Goal: Task Accomplishment & Management: Manage account settings

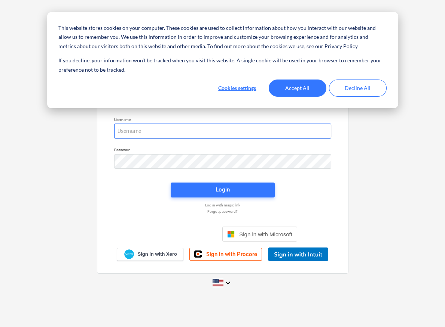
type input "[EMAIL_ADDRESS][DOMAIN_NAME]"
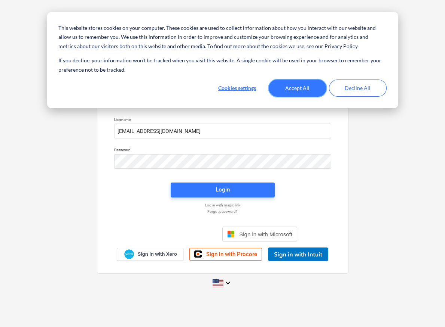
click at [290, 85] on button "Accept All" at bounding box center [297, 88] width 58 height 17
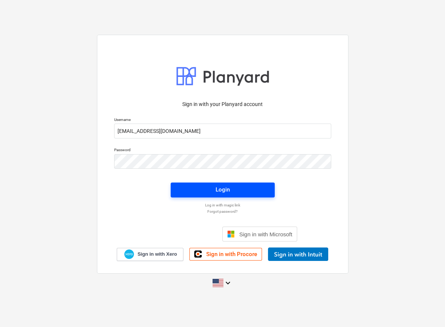
click at [226, 194] on div "Login" at bounding box center [222, 190] width 14 height 10
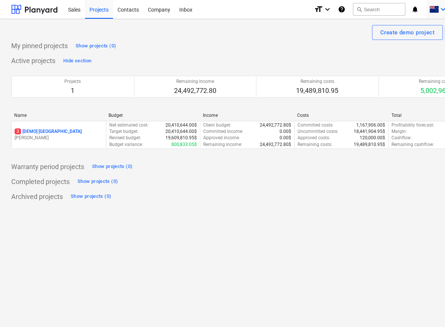
click at [438, 10] on span at bounding box center [433, 9] width 9 height 7
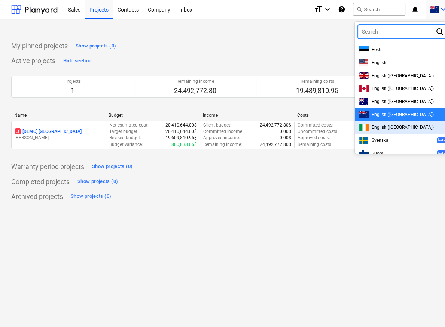
click at [255, 68] on div at bounding box center [222, 163] width 445 height 327
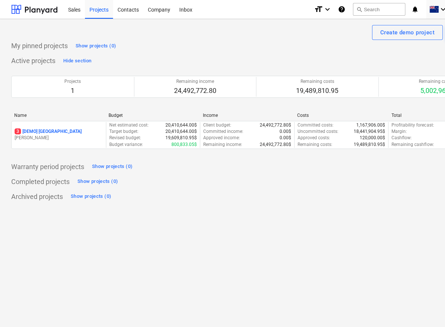
drag, startPoint x: 298, startPoint y: 237, endPoint x: 170, endPoint y: 228, distance: 127.8
click at [170, 228] on div "Create demo project Create Project My pinned projects Show projects (0) Active …" at bounding box center [255, 173] width 511 height 308
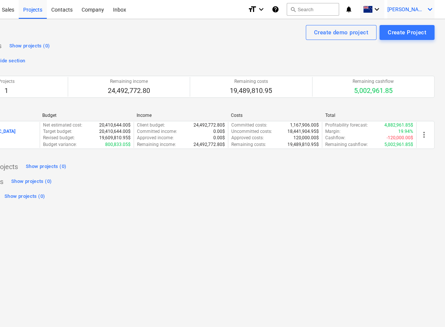
scroll to position [0, 67]
click at [407, 5] on div "[PERSON_NAME] keyboard_arrow_down" at bounding box center [409, 9] width 47 height 19
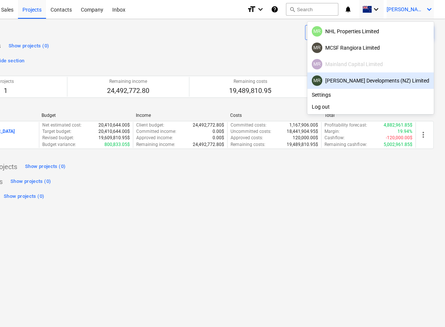
click at [373, 80] on div "[PERSON_NAME] Developments (NZ) Limited" at bounding box center [369, 81] width 117 height 10
